Goal: Task Accomplishment & Management: Use online tool/utility

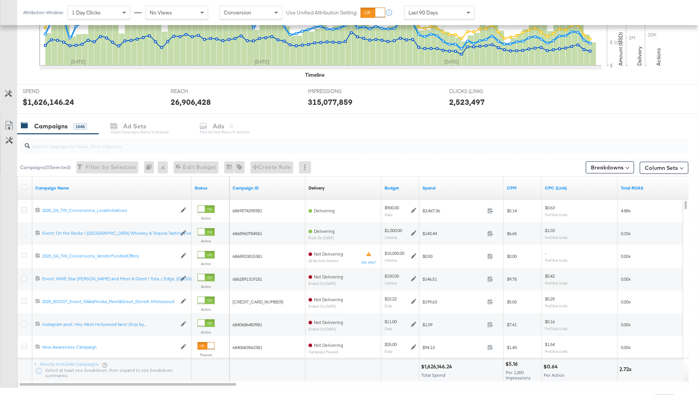
scroll to position [231, 0]
click at [86, 149] on div at bounding box center [354, 145] width 669 height 15
click at [5, 160] on div "Customize KPIs" at bounding box center [8, 153] width 17 height 38
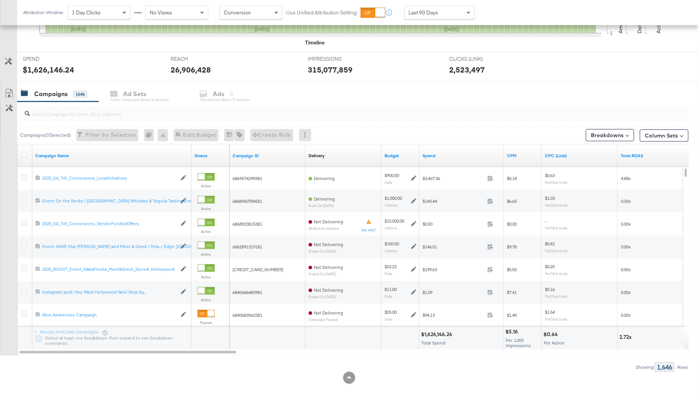
scroll to position [271, 0]
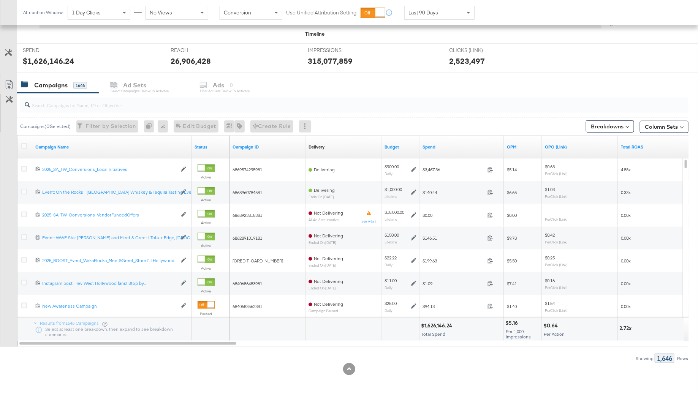
click at [76, 104] on input "search" at bounding box center [329, 102] width 598 height 15
click at [109, 105] on input "search" at bounding box center [329, 102] width 598 height 15
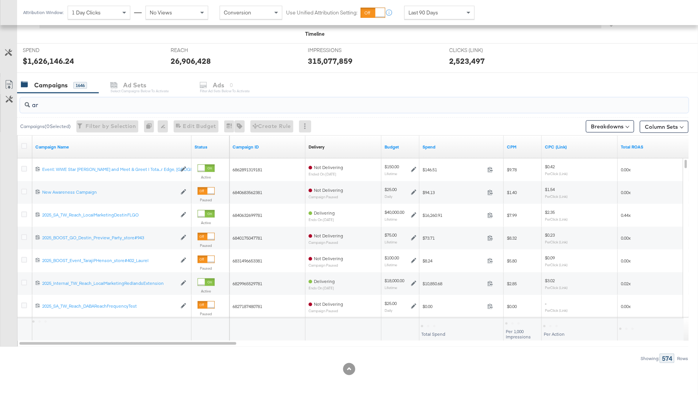
type input "a"
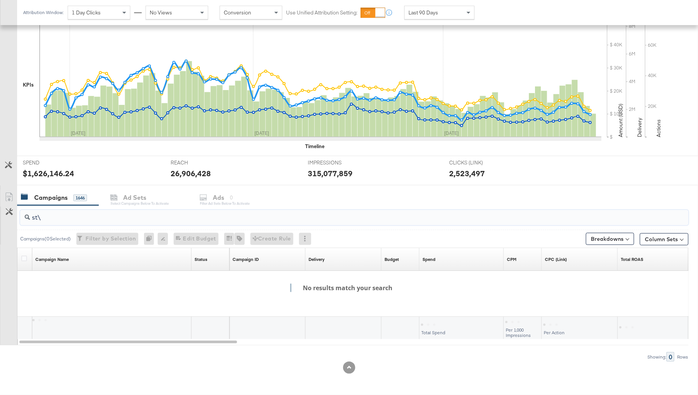
scroll to position [157, 0]
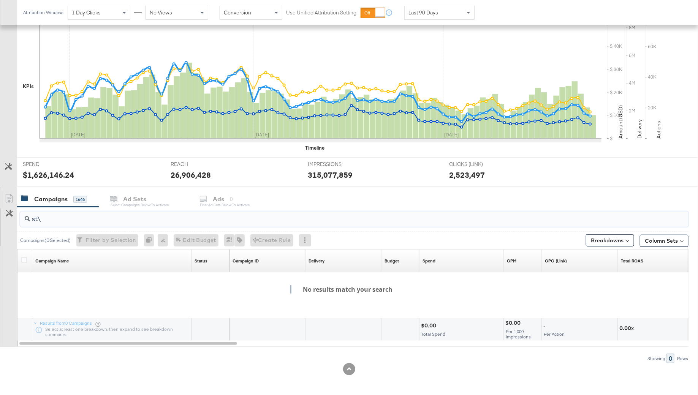
click at [52, 218] on input "st\" at bounding box center [329, 216] width 598 height 15
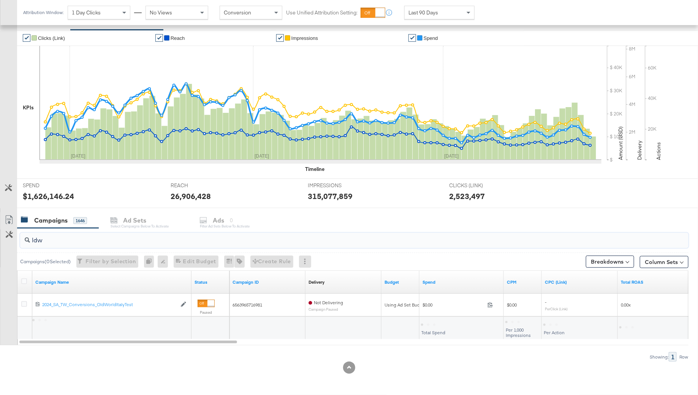
scroll to position [134, 0]
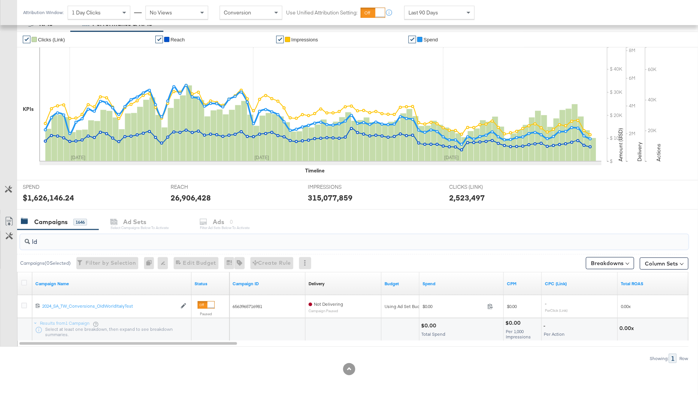
type input "l"
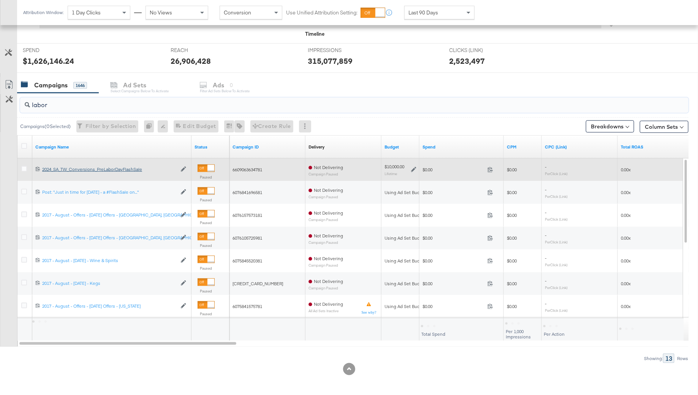
scroll to position [225, 0]
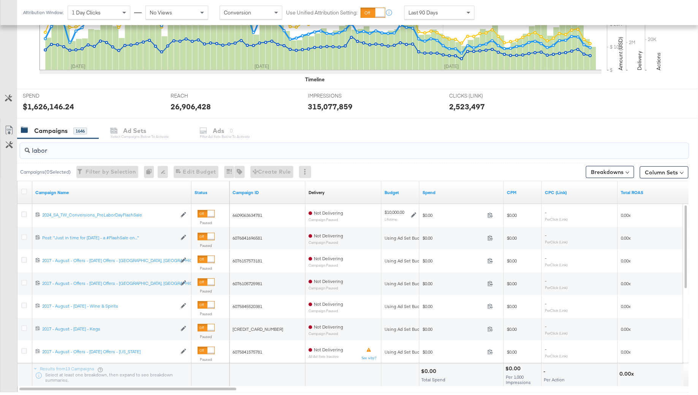
click at [36, 152] on input "labor" at bounding box center [329, 147] width 598 height 15
type input "j"
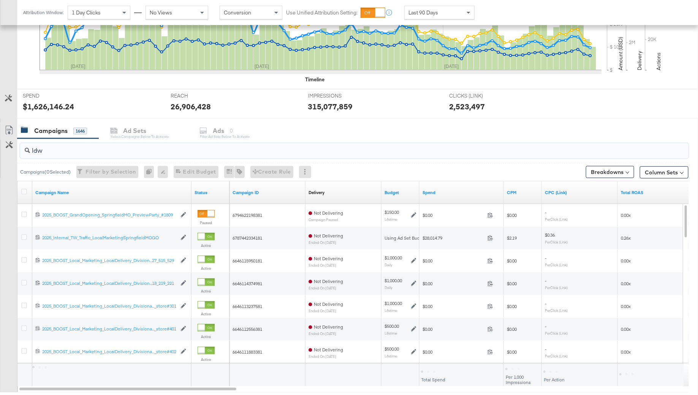
scroll to position [134, 0]
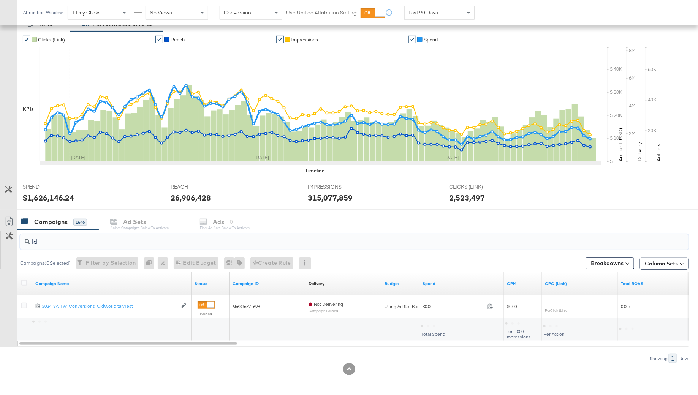
type input "l"
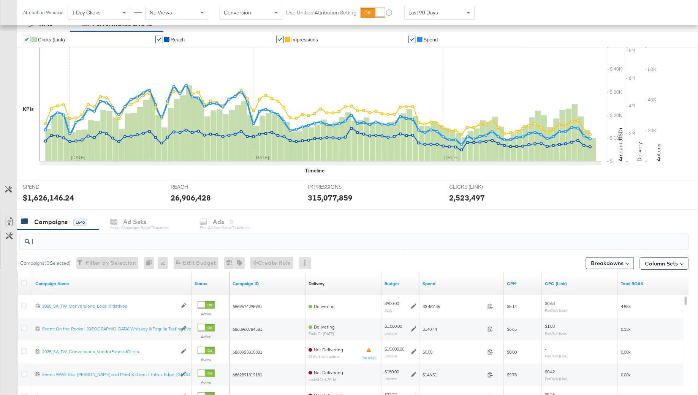
scroll to position [225, 0]
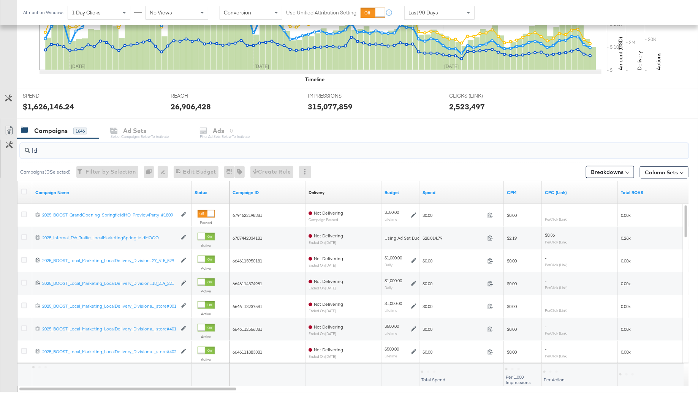
type input "ldw"
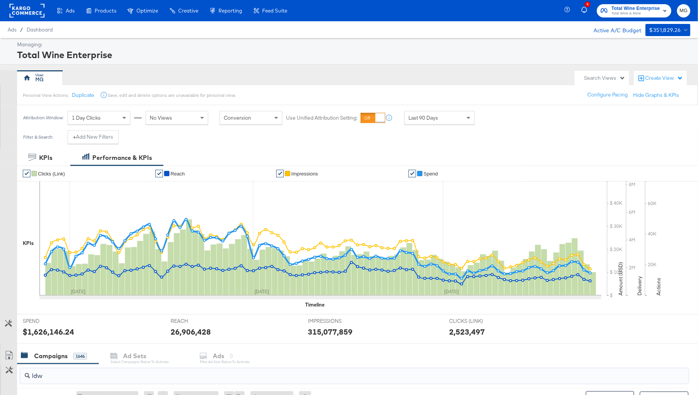
scroll to position [134, 0]
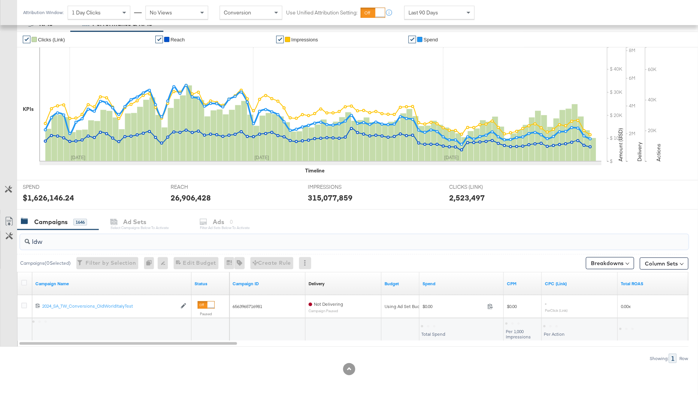
click at [36, 241] on input "ldw" at bounding box center [329, 239] width 598 height 15
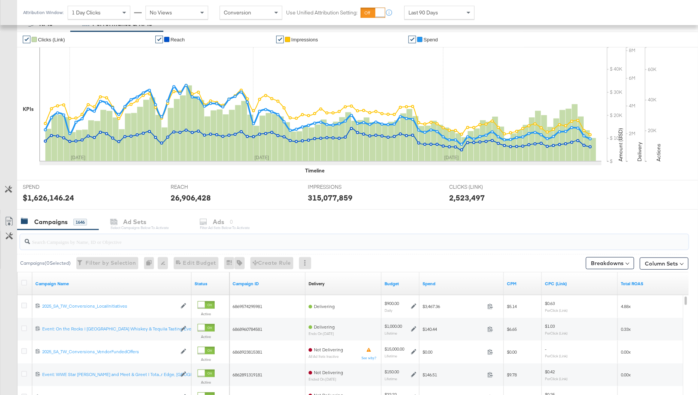
scroll to position [62, 0]
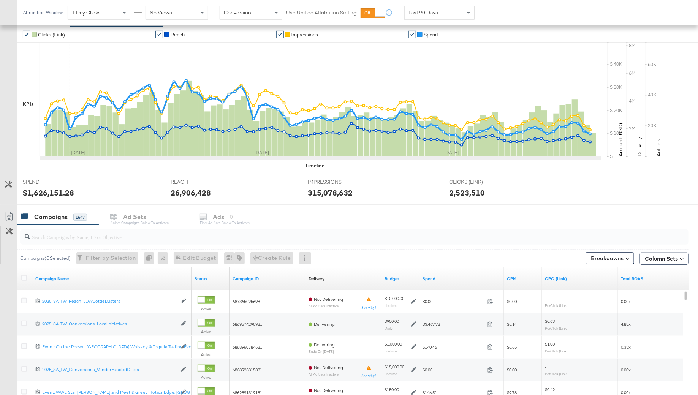
scroll to position [271, 0]
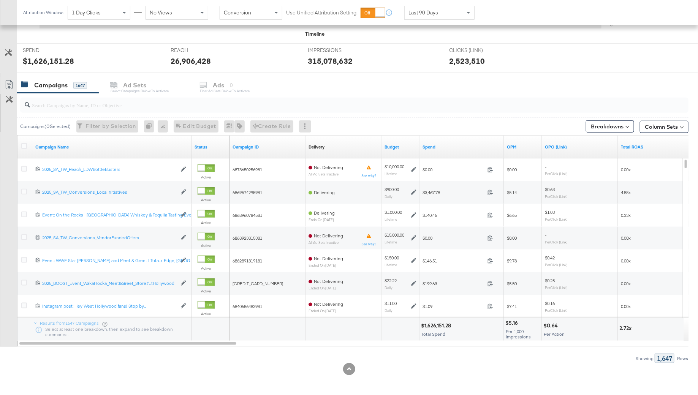
click at [58, 107] on input "search" at bounding box center [329, 102] width 598 height 15
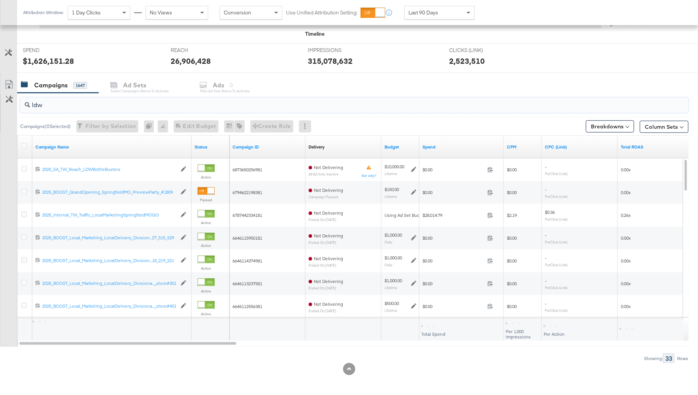
scroll to position [157, 0]
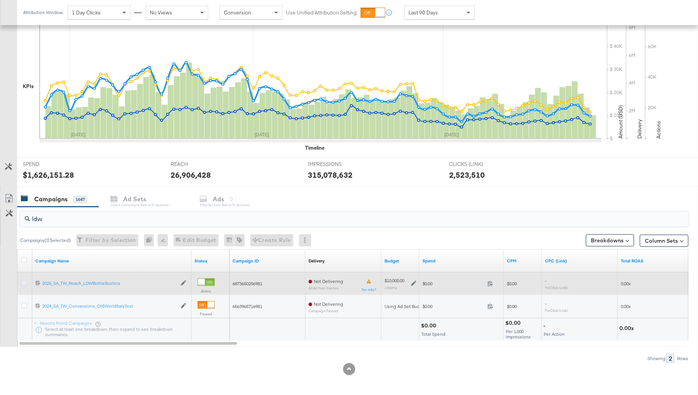
type input "ldw"
click at [24, 283] on icon at bounding box center [24, 283] width 6 height 6
click at [0, 0] on input "checkbox" at bounding box center [0, 0] width 0 height 0
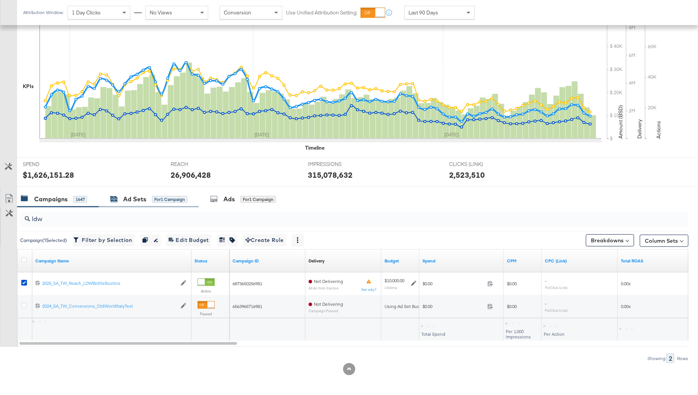
click at [151, 200] on div "Ad Sets for 1 Campaign" at bounding box center [148, 199] width 77 height 9
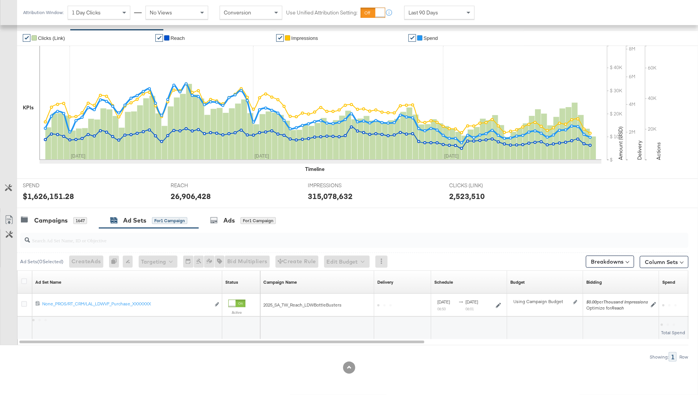
scroll to position [134, 0]
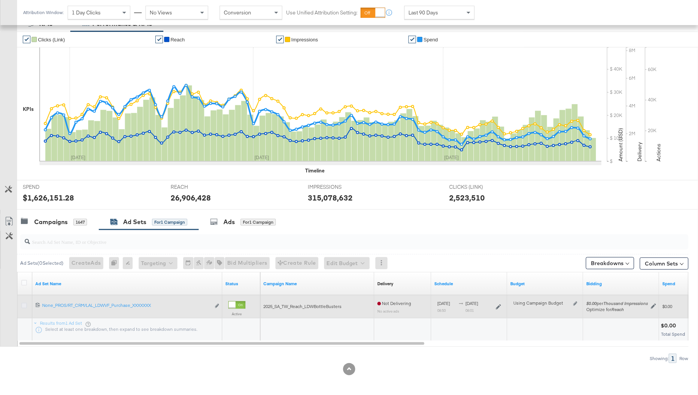
click at [22, 303] on icon at bounding box center [24, 306] width 6 height 6
click at [0, 0] on input "checkbox" at bounding box center [0, 0] width 0 height 0
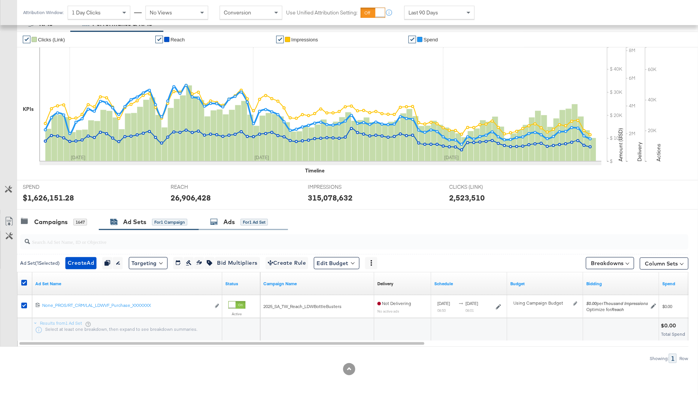
click at [232, 219] on div "Ads" at bounding box center [229, 222] width 11 height 9
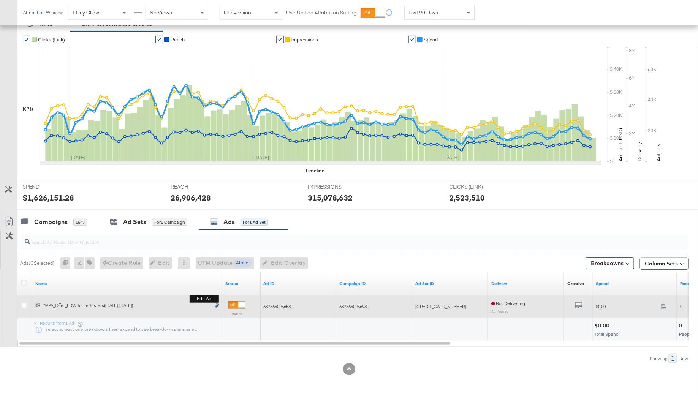
click at [219, 305] on icon "link" at bounding box center [217, 306] width 4 height 4
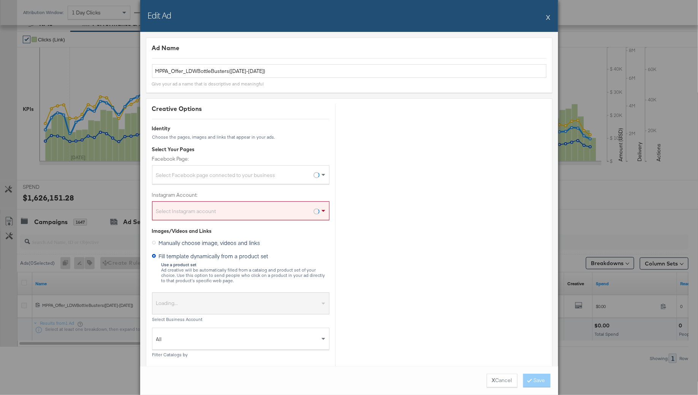
click at [548, 17] on button "X" at bounding box center [549, 17] width 4 height 15
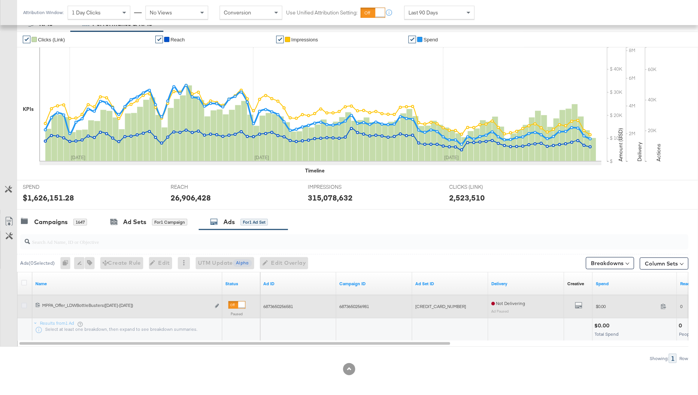
click at [25, 303] on icon at bounding box center [24, 306] width 6 height 6
click at [0, 0] on input "checkbox" at bounding box center [0, 0] width 0 height 0
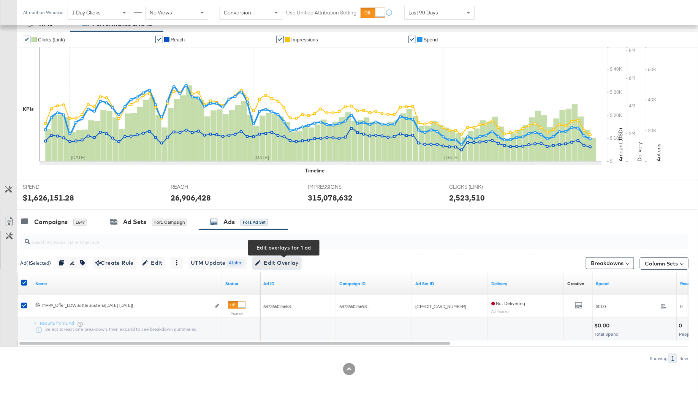
click at [261, 261] on icon "button" at bounding box center [257, 262] width 5 height 5
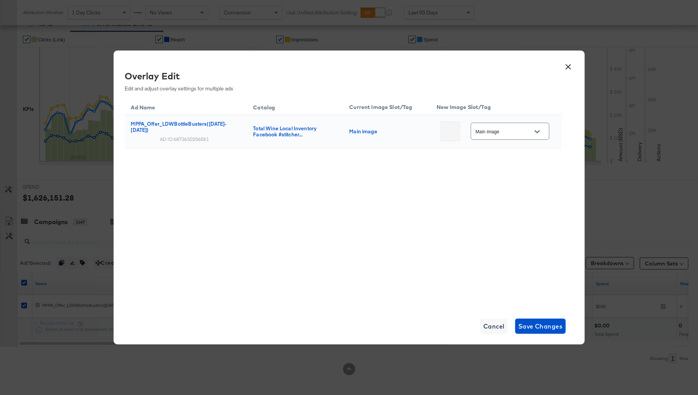
click at [515, 129] on input "Main image" at bounding box center [504, 131] width 60 height 9
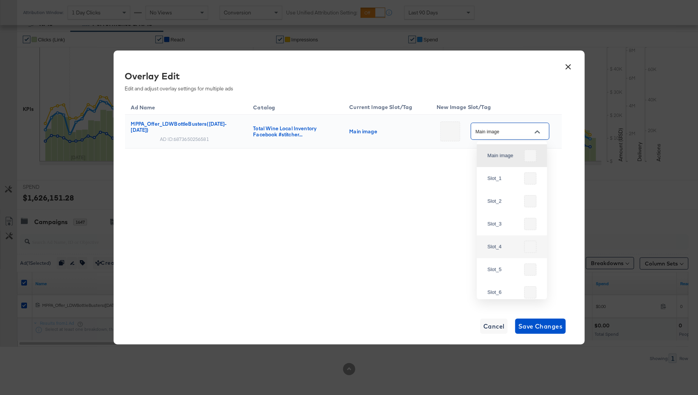
scroll to position [304, 0]
click at [512, 223] on div "Slot_16" at bounding box center [512, 217] width 58 height 18
type input "Slot_16"
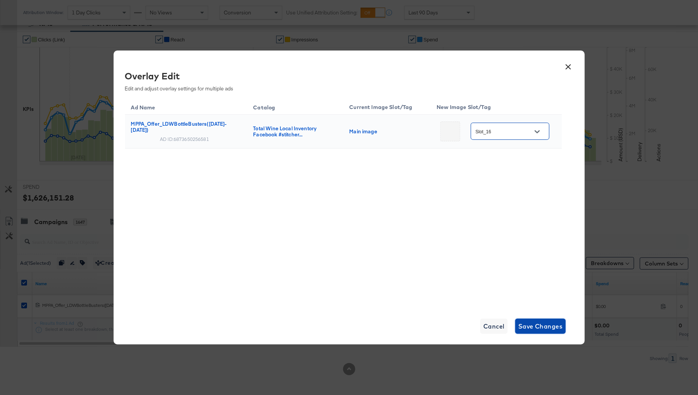
click at [540, 323] on span "Save Changes" at bounding box center [541, 326] width 44 height 11
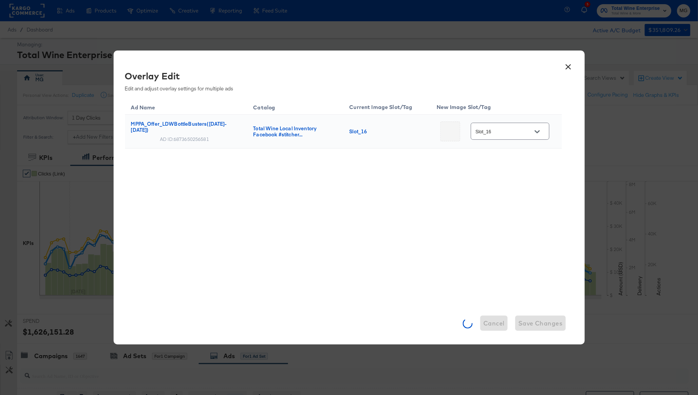
scroll to position [134, 0]
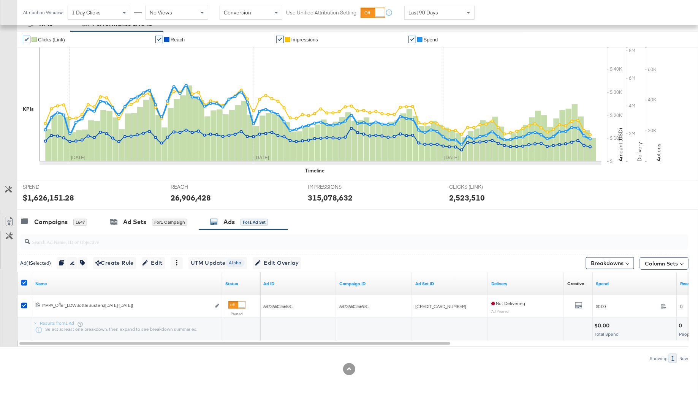
click at [24, 281] on icon at bounding box center [24, 283] width 6 height 6
click at [0, 0] on input "checkbox" at bounding box center [0, 0] width 0 height 0
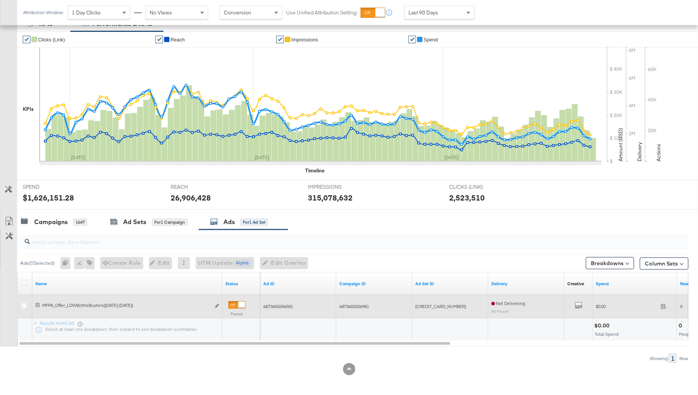
click at [28, 304] on div at bounding box center [25, 307] width 8 height 8
click at [23, 304] on icon at bounding box center [24, 306] width 6 height 6
click at [0, 0] on input "checkbox" at bounding box center [0, 0] width 0 height 0
click at [217, 305] on icon "link" at bounding box center [217, 306] width 4 height 4
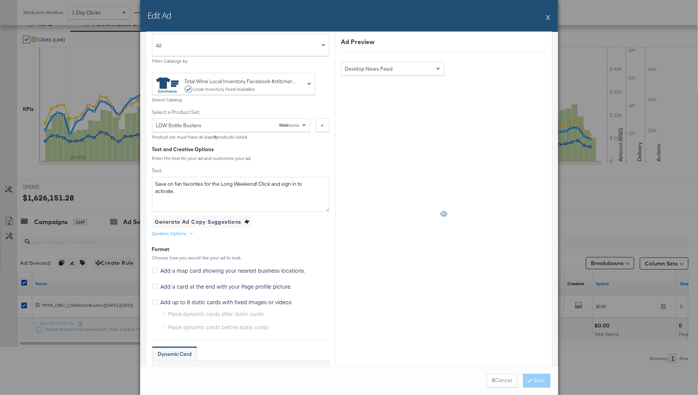
scroll to position [327, 0]
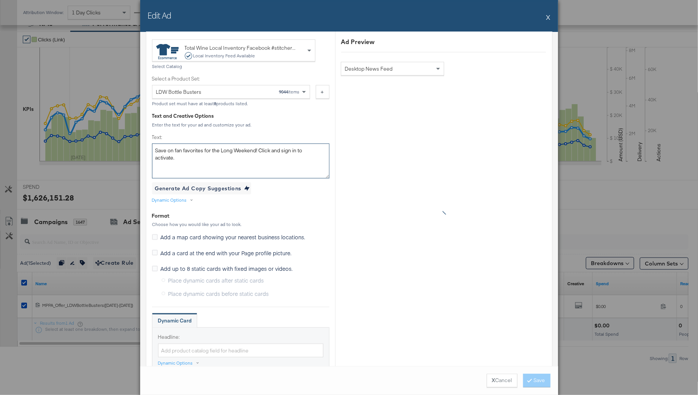
click at [210, 155] on textarea "Save on fan favorites for the Long Weekend! Click and sign in to activate." at bounding box center [241, 161] width 178 height 35
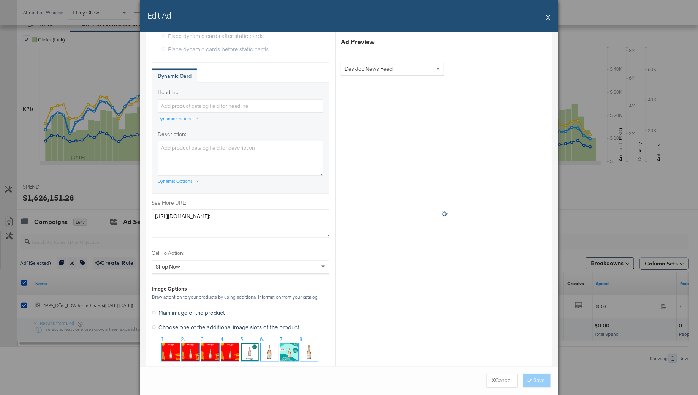
scroll to position [585, 0]
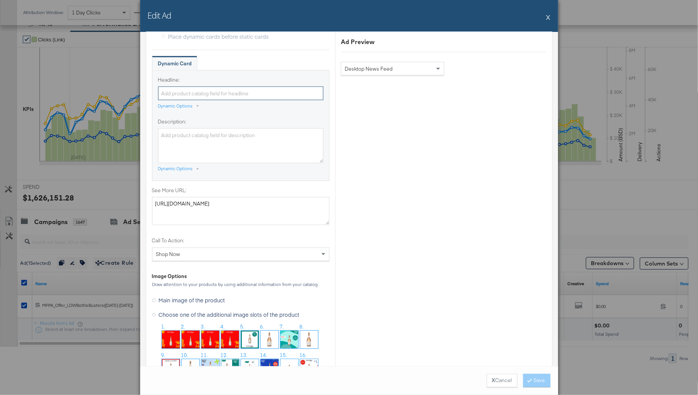
click at [175, 94] on input "Headline:" at bounding box center [240, 94] width 165 height 14
click at [179, 105] on div "Dynamic Options" at bounding box center [175, 106] width 35 height 6
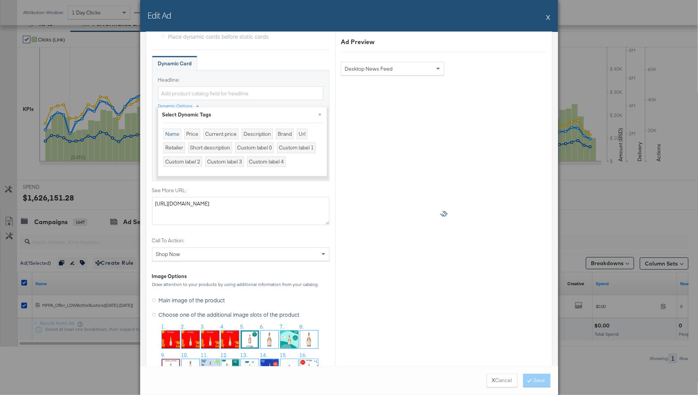
click at [173, 134] on div "Name" at bounding box center [172, 134] width 18 height 11
type input "{{[DOMAIN_NAME]}}"
click at [317, 58] on div "Dynamic Card" at bounding box center [241, 63] width 178 height 15
click at [314, 78] on label "Headline:" at bounding box center [240, 79] width 165 height 7
click at [314, 87] on input "{{[DOMAIN_NAME]}}" at bounding box center [240, 94] width 165 height 14
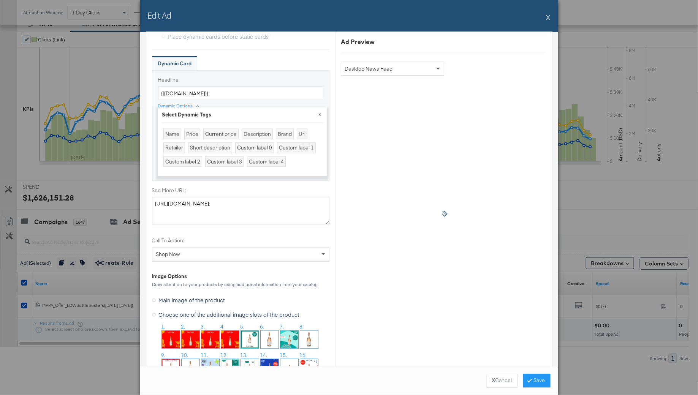
click at [320, 117] on button "×" at bounding box center [320, 115] width 14 height 14
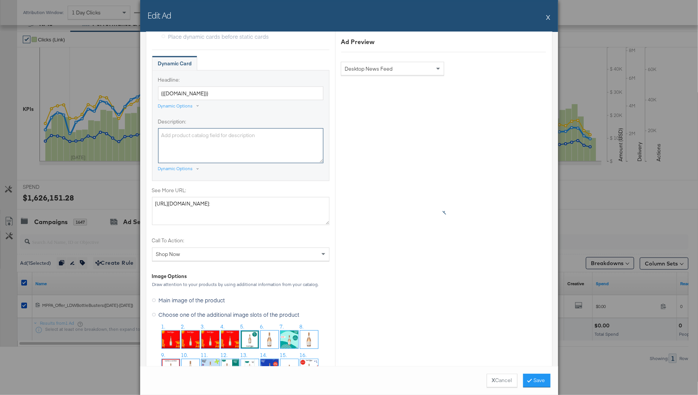
click at [229, 135] on textarea "Description:" at bounding box center [240, 145] width 165 height 35
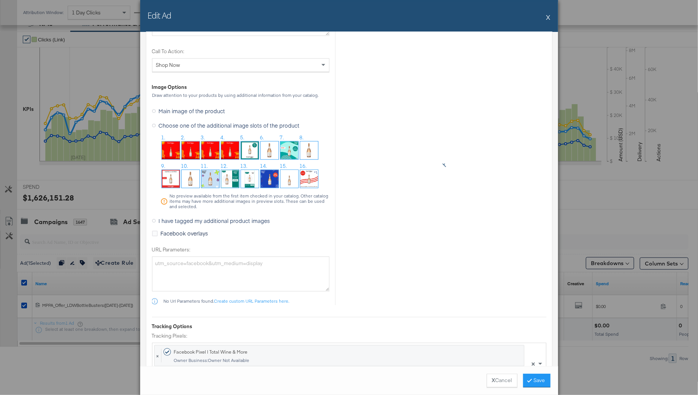
scroll to position [782, 0]
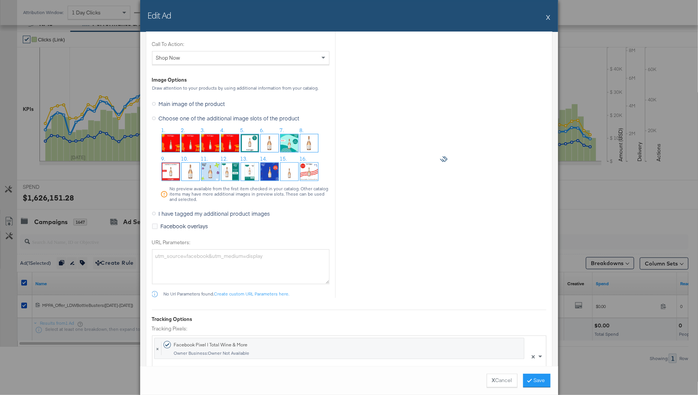
click at [310, 170] on img at bounding box center [309, 172] width 18 height 18
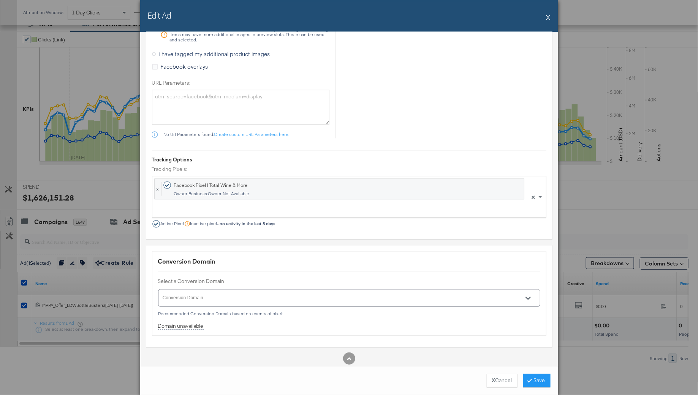
scroll to position [946, 0]
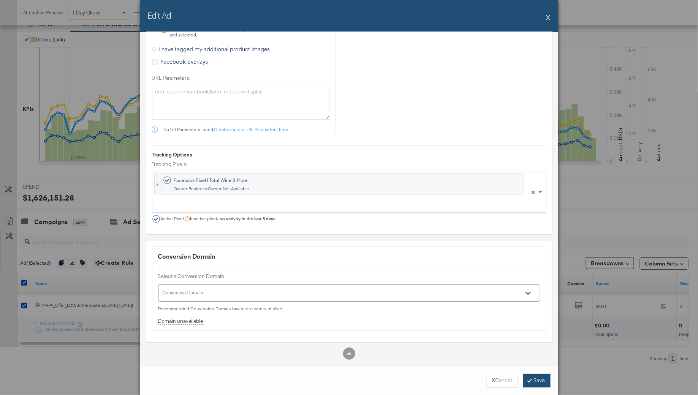
click at [526, 384] on button "Save" at bounding box center [536, 381] width 27 height 14
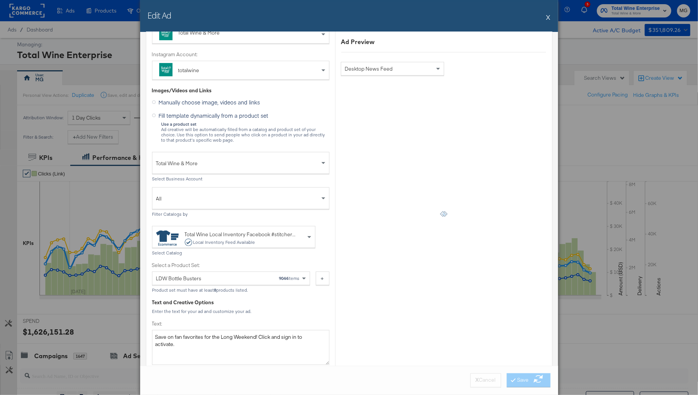
scroll to position [0, 0]
